Goal: Check status: Check status

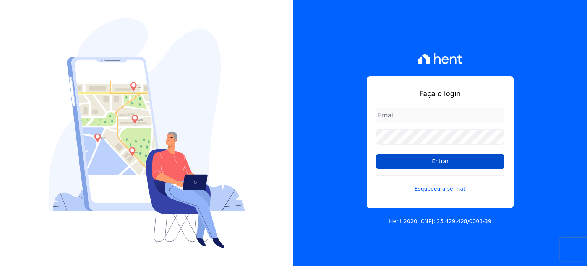
type input "[PERSON_NAME][EMAIL_ADDRESS][DOMAIN_NAME]"
click at [464, 161] on input "Entrar" at bounding box center [440, 161] width 129 height 15
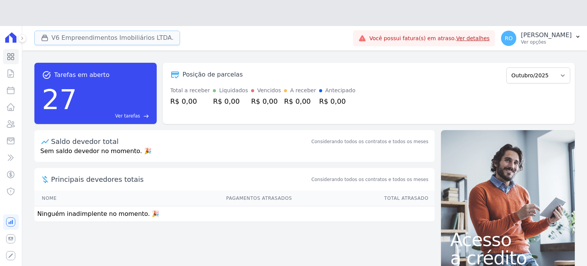
click at [73, 31] on button "V6 Empreendimentos Imobiliários LTDA." at bounding box center [107, 38] width 146 height 15
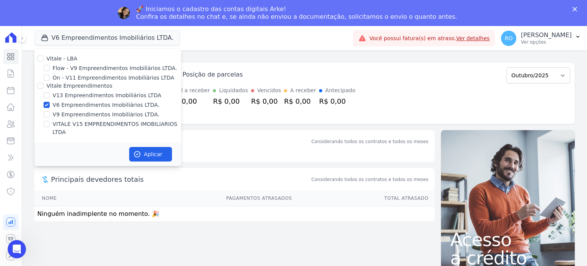
click at [55, 95] on label "V13 Empreendimentos Imobiliários LTDA" at bounding box center [107, 95] width 109 height 8
click at [50, 95] on input "V13 Empreendimentos Imobiliários LTDA" at bounding box center [47, 95] width 6 height 6
checkbox input "true"
click at [55, 103] on label "V6 Empreendimentos Imobiliários LTDA." at bounding box center [106, 105] width 107 height 8
click at [50, 103] on input "V6 Empreendimentos Imobiliários LTDA." at bounding box center [47, 105] width 6 height 6
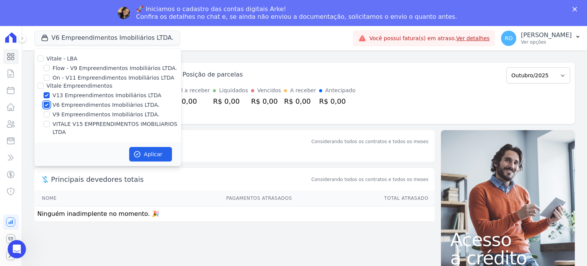
checkbox input "false"
click at [57, 114] on label "V9 Empreendimentos Imobiliários LTDA." at bounding box center [106, 115] width 107 height 8
click at [50, 114] on input "V9 Empreendimentos Imobiliários LTDA." at bounding box center [47, 114] width 6 height 6
click at [57, 114] on label "V9 Empreendimentos Imobiliários LTDA." at bounding box center [106, 115] width 107 height 8
click at [50, 114] on input "V9 Empreendimentos Imobiliários LTDA." at bounding box center [47, 114] width 6 height 6
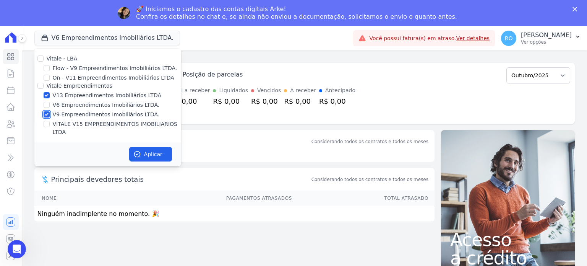
checkbox input "false"
click at [60, 122] on label "VITALE V15 EMPREENDIMENTOS IMOBILIARIOS LTDA" at bounding box center [117, 128] width 129 height 16
click at [50, 122] on input "VITALE V15 EMPREENDIMENTOS IMOBILIARIOS LTDA" at bounding box center [47, 124] width 6 height 6
checkbox input "true"
click at [142, 147] on button "Aplicar" at bounding box center [150, 154] width 43 height 15
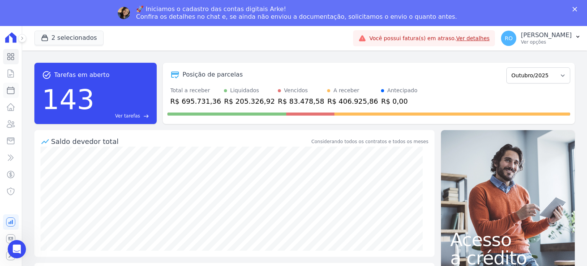
click at [13, 92] on icon at bounding box center [10, 90] width 9 height 9
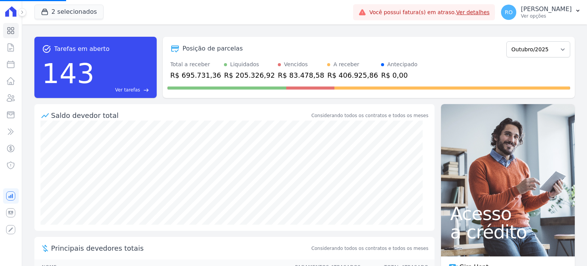
select select
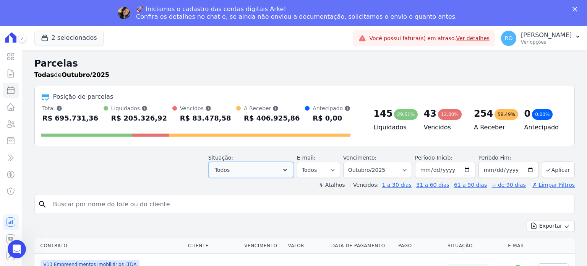
click at [287, 170] on icon "button" at bounding box center [285, 170] width 4 height 2
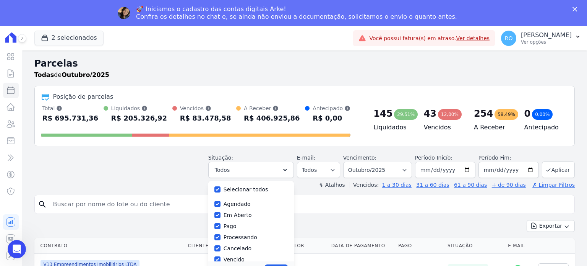
click at [249, 195] on div "Selecionar todos Agendado Em Aberto Pago Processando Cancelado Vencido Transfer…" at bounding box center [251, 221] width 86 height 80
click at [249, 189] on label "Selecionar todos" at bounding box center [246, 189] width 45 height 6
click at [221, 189] on input "Selecionar todos" at bounding box center [218, 189] width 6 height 6
checkbox input "false"
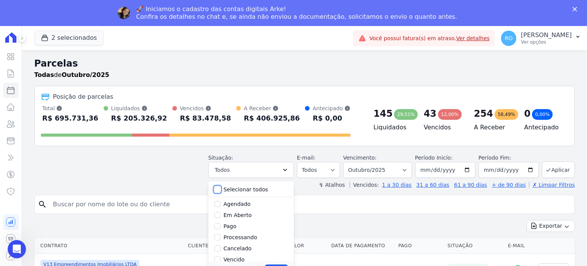
checkbox input "false"
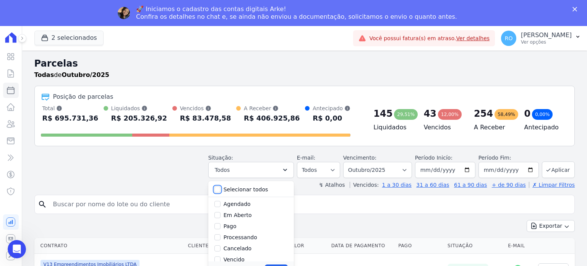
checkbox input "false"
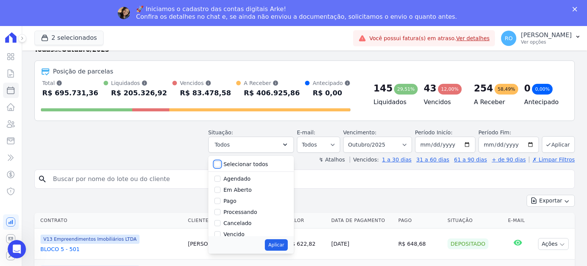
scroll to position [38, 0]
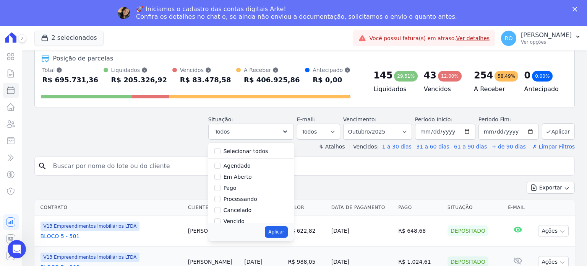
click at [236, 188] on label "Pago" at bounding box center [230, 188] width 13 height 6
click at [221, 188] on input "Pago" at bounding box center [218, 188] width 6 height 6
checkbox input "true"
click at [237, 193] on label "Transferindo" at bounding box center [240, 194] width 33 height 6
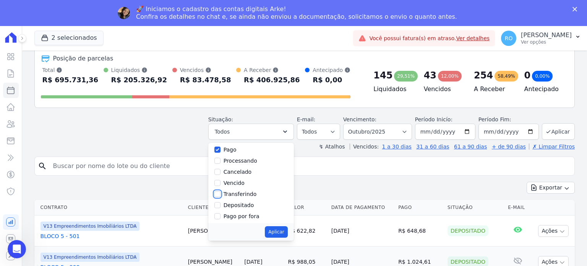
click at [221, 193] on input "Transferindo" at bounding box center [218, 194] width 6 height 6
checkbox input "true"
click at [238, 203] on label "Depositado" at bounding box center [239, 205] width 31 height 6
click at [221, 203] on input "Depositado" at bounding box center [218, 205] width 6 height 6
checkbox input "true"
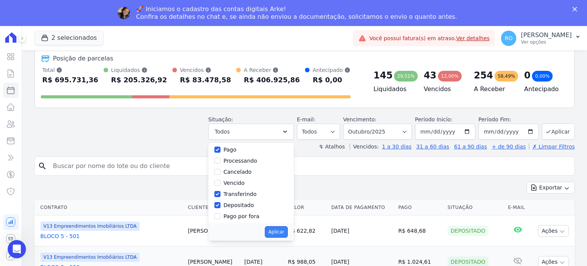
click at [283, 229] on button "Aplicar" at bounding box center [276, 231] width 23 height 11
select select "paid"
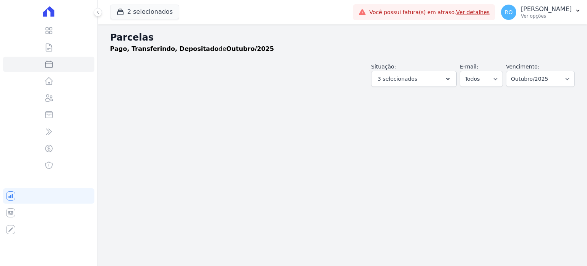
select select
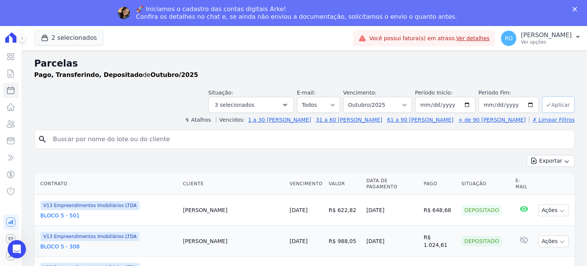
click at [555, 106] on button "Aplicar" at bounding box center [558, 104] width 33 height 16
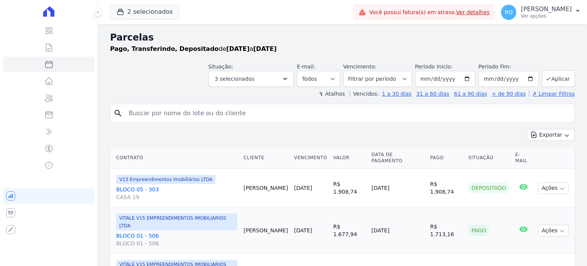
select select
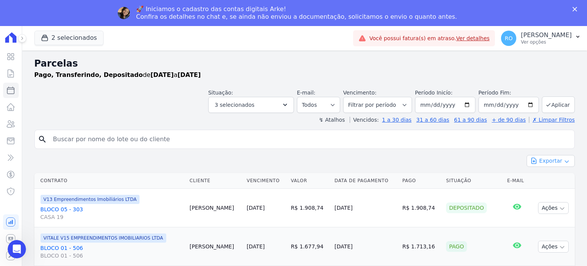
click at [544, 159] on button "Exportar" at bounding box center [551, 161] width 48 height 12
click at [544, 189] on span "Exportar CSV" at bounding box center [550, 192] width 41 height 8
click at [550, 41] on p "Ver opções" at bounding box center [546, 42] width 51 height 6
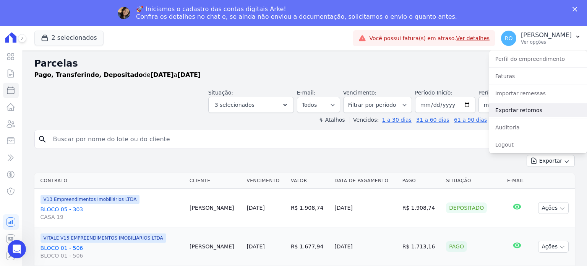
click at [504, 110] on link "Exportar retornos" at bounding box center [539, 110] width 98 height 14
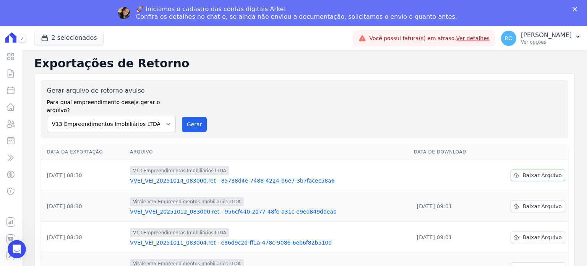
click at [531, 171] on span "Baixar Arquivo" at bounding box center [542, 175] width 39 height 8
click at [196, 117] on button "Gerar" at bounding box center [194, 124] width 25 height 15
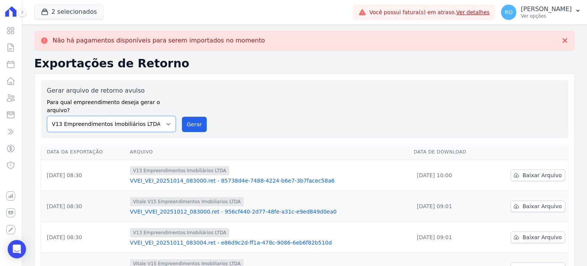
click at [166, 116] on select "Flow - V9 Empreendimentos Imobiliários LTDA. On - V11 Empreendimentos Imobiliár…" at bounding box center [111, 124] width 129 height 16
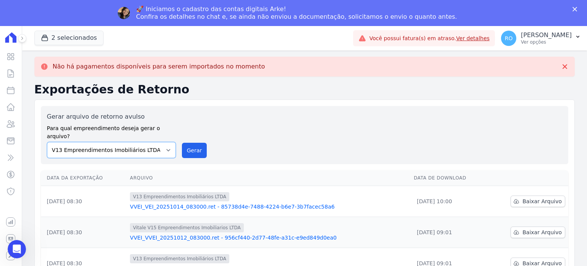
select select "43a01992-2921-4595-aa0d-28e05d992a61"
click at [47, 142] on select "Flow - V9 Empreendimentos Imobiliários LTDA. On - V11 Empreendimentos Imobiliár…" at bounding box center [111, 150] width 129 height 16
click at [190, 143] on button "Gerar" at bounding box center [194, 150] width 25 height 15
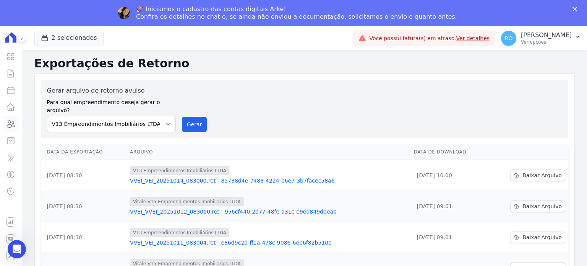
click at [13, 125] on icon at bounding box center [10, 123] width 9 height 9
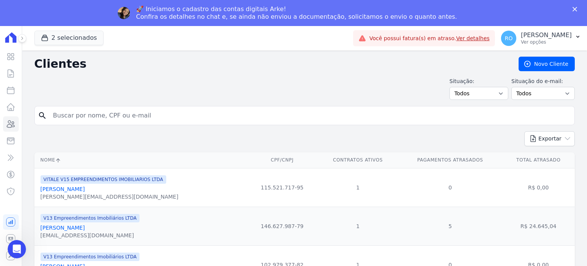
click at [70, 116] on input "search" at bounding box center [310, 115] width 523 height 15
type input "[PERSON_NAME]"
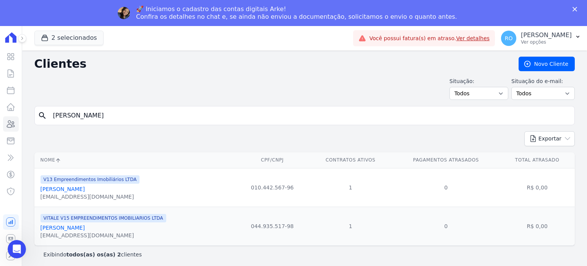
click at [70, 190] on link "[PERSON_NAME]" at bounding box center [63, 189] width 44 height 6
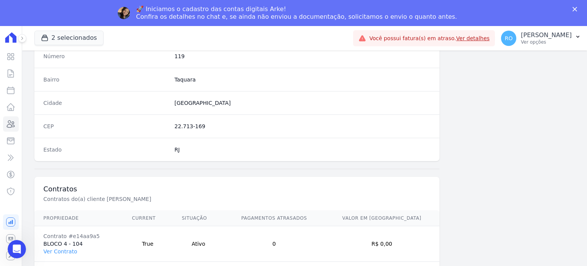
scroll to position [447, 0]
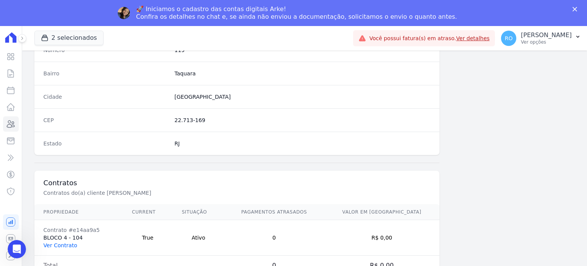
click at [66, 244] on link "Ver Contrato" at bounding box center [61, 245] width 34 height 6
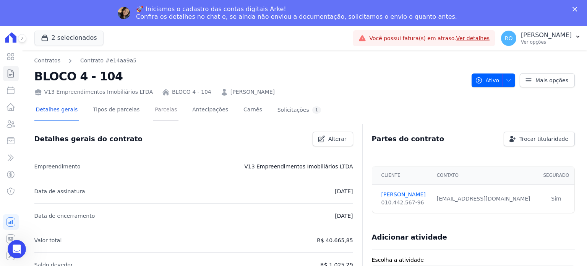
click at [153, 111] on link "Parcelas" at bounding box center [165, 110] width 25 height 20
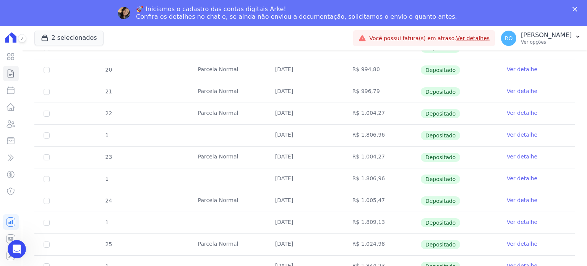
scroll to position [301, 0]
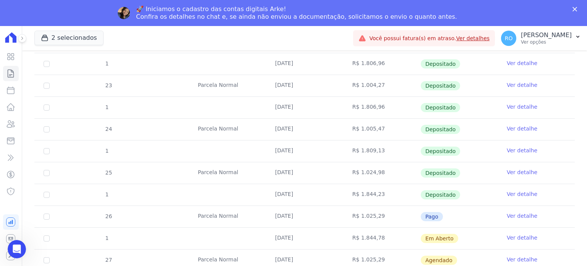
click at [516, 214] on link "Ver detalhe" at bounding box center [522, 216] width 31 height 8
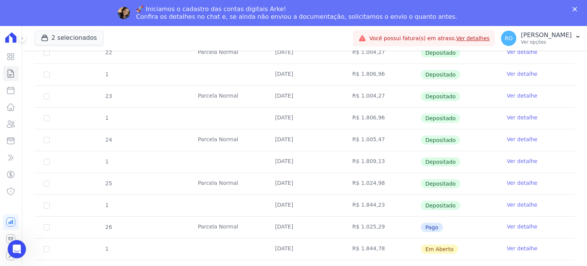
scroll to position [301, 0]
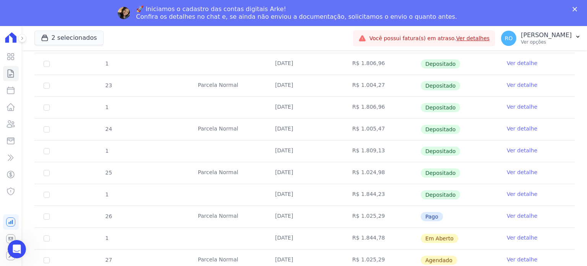
click at [517, 192] on link "Ver detalhe" at bounding box center [522, 194] width 31 height 8
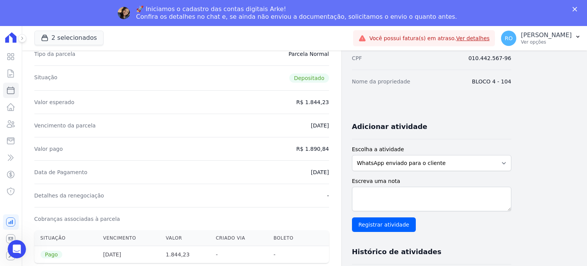
scroll to position [115, 0]
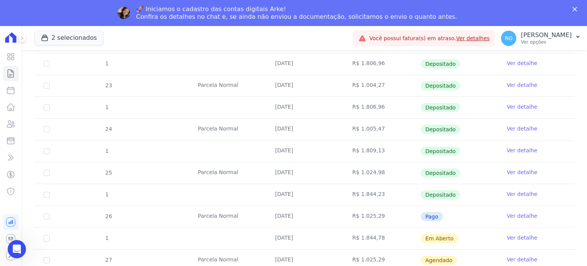
click at [525, 215] on link "Ver detalhe" at bounding box center [522, 216] width 31 height 8
